Goal: Task Accomplishment & Management: Use online tool/utility

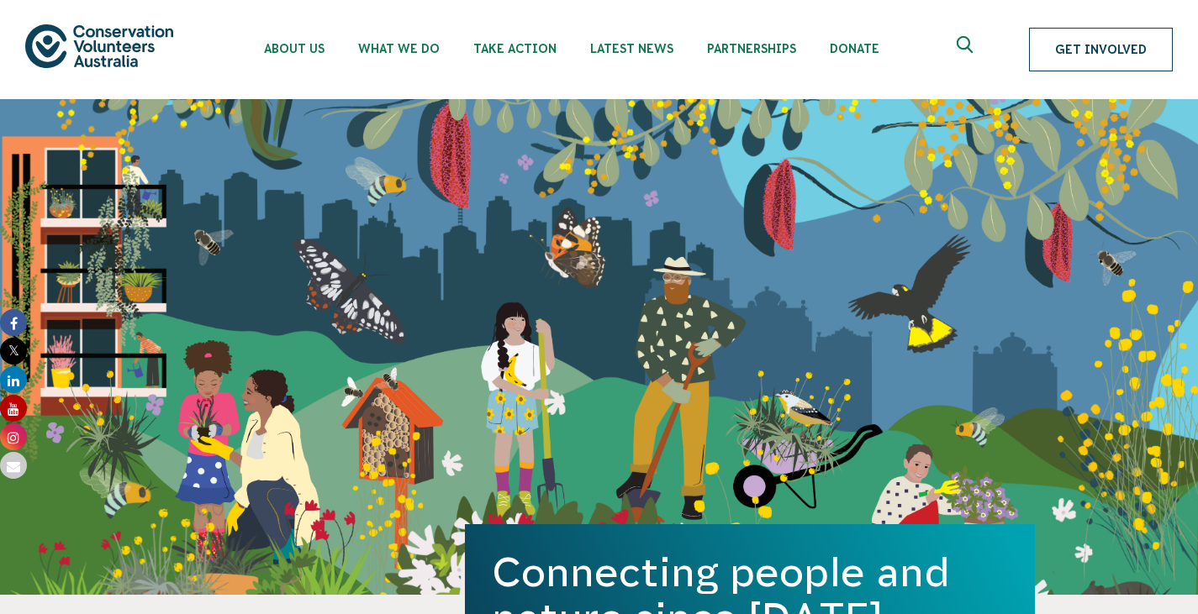
click at [1100, 71] on link "Get Involved" at bounding box center [1101, 50] width 144 height 44
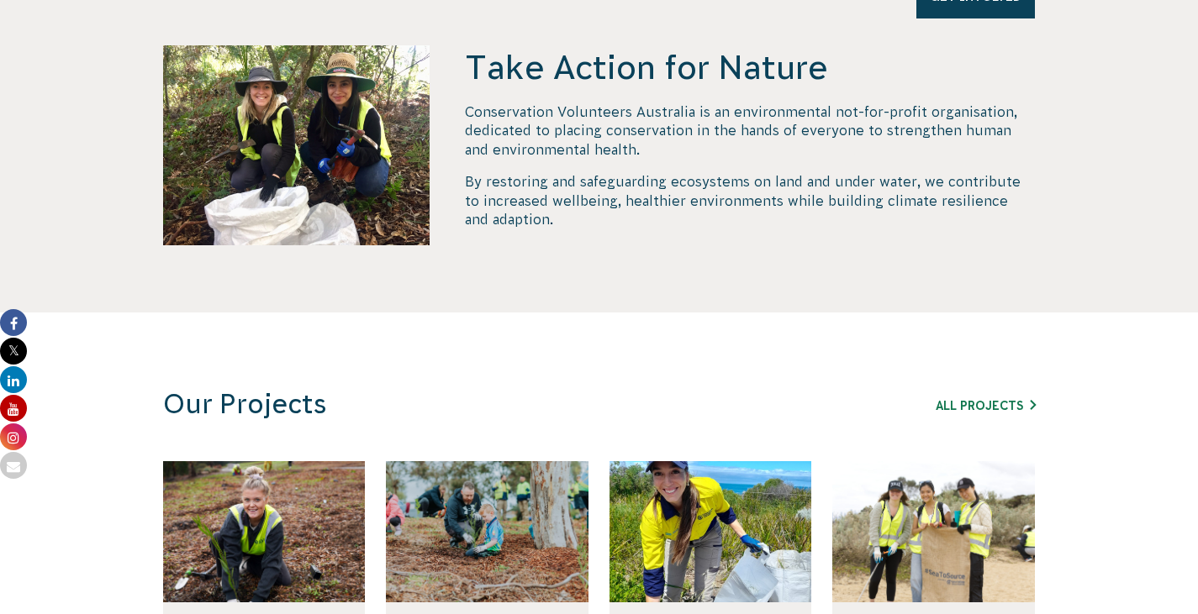
scroll to position [519, 0]
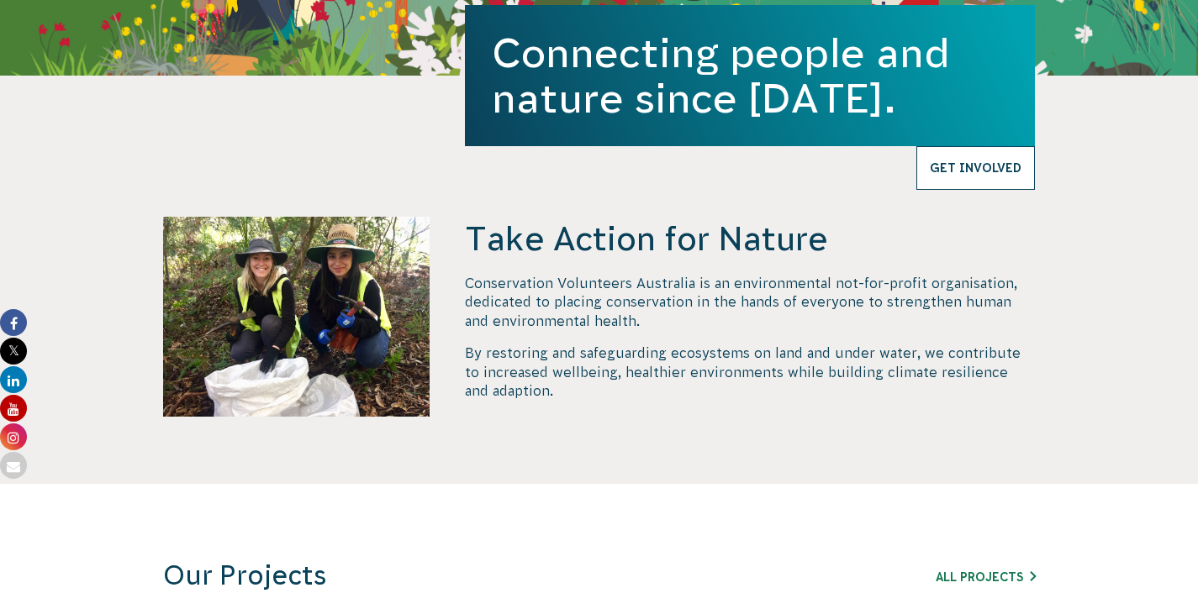
click at [991, 190] on link "Get Involved" at bounding box center [975, 168] width 119 height 44
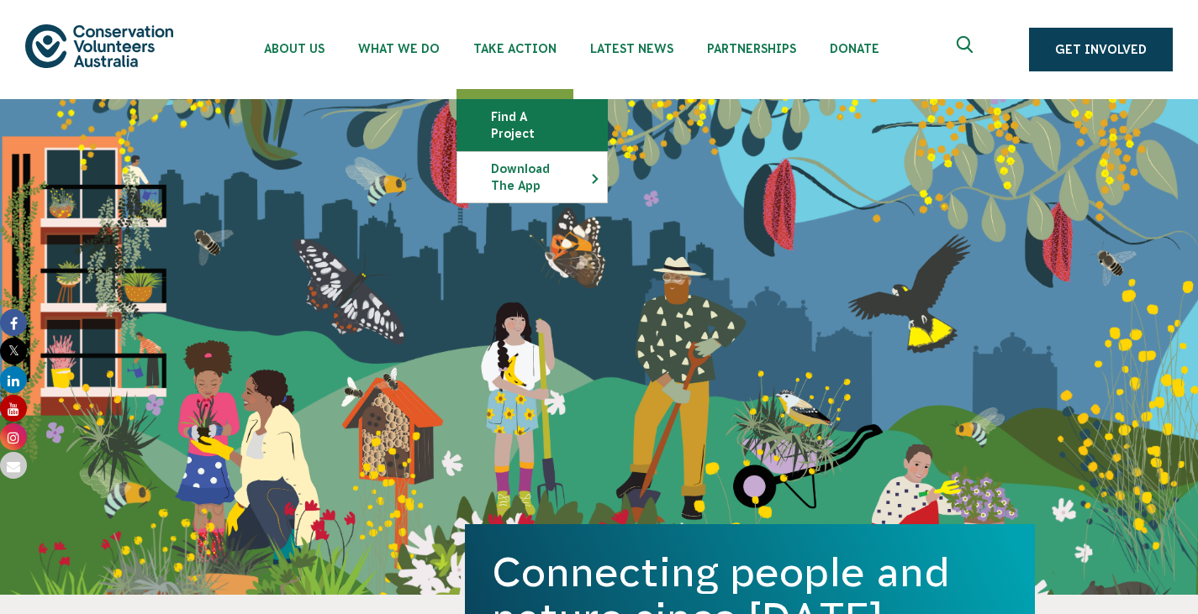
click at [595, 113] on link "Find a project" at bounding box center [532, 125] width 150 height 50
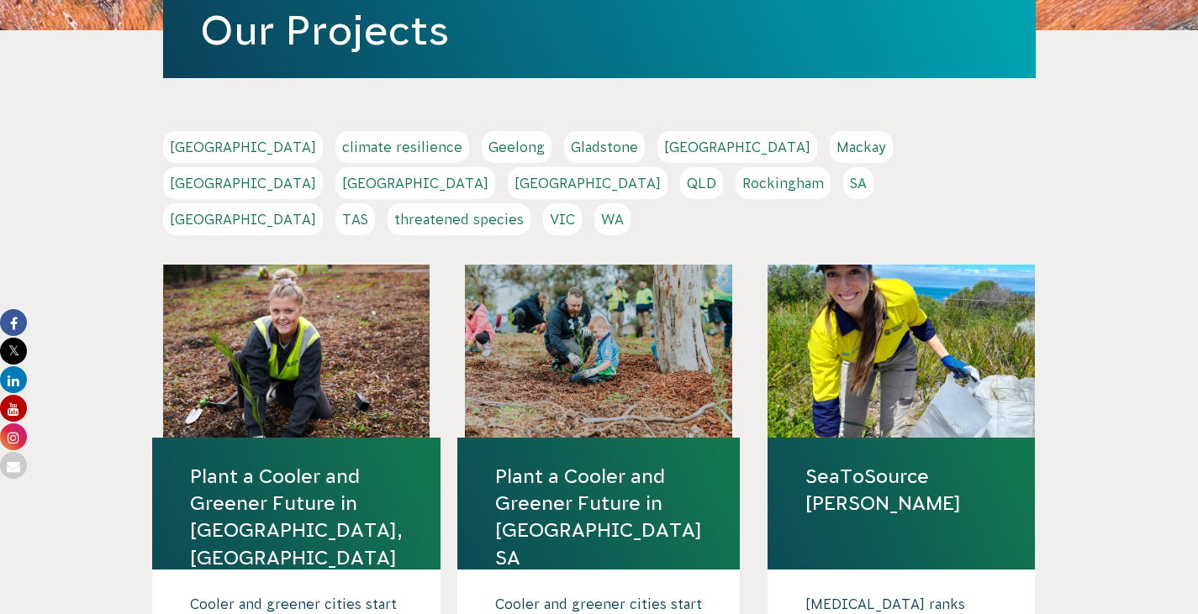
scroll to position [231, 0]
